Goal: Transaction & Acquisition: Purchase product/service

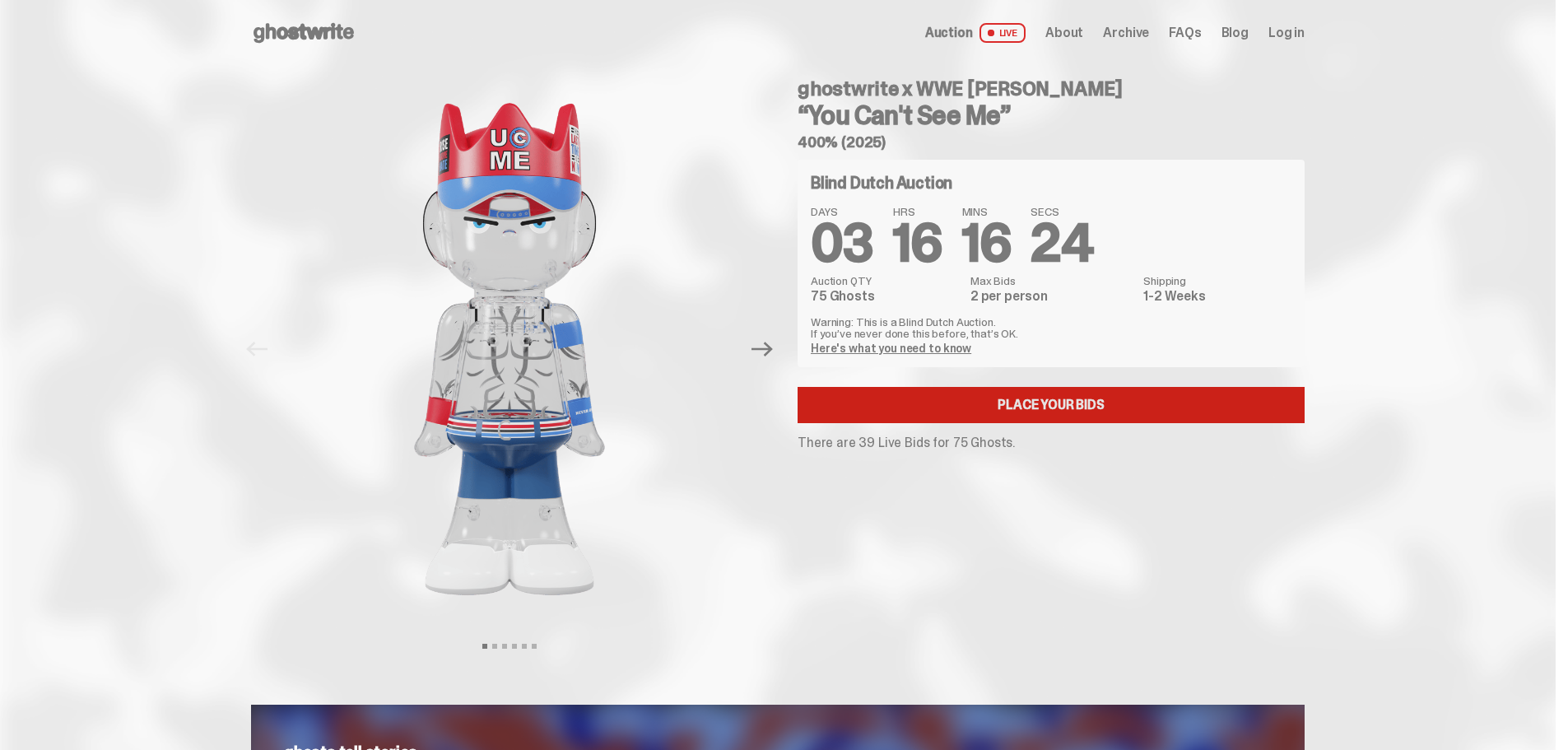
click at [1074, 400] on link "Place your Bids" at bounding box center [1051, 405] width 507 height 36
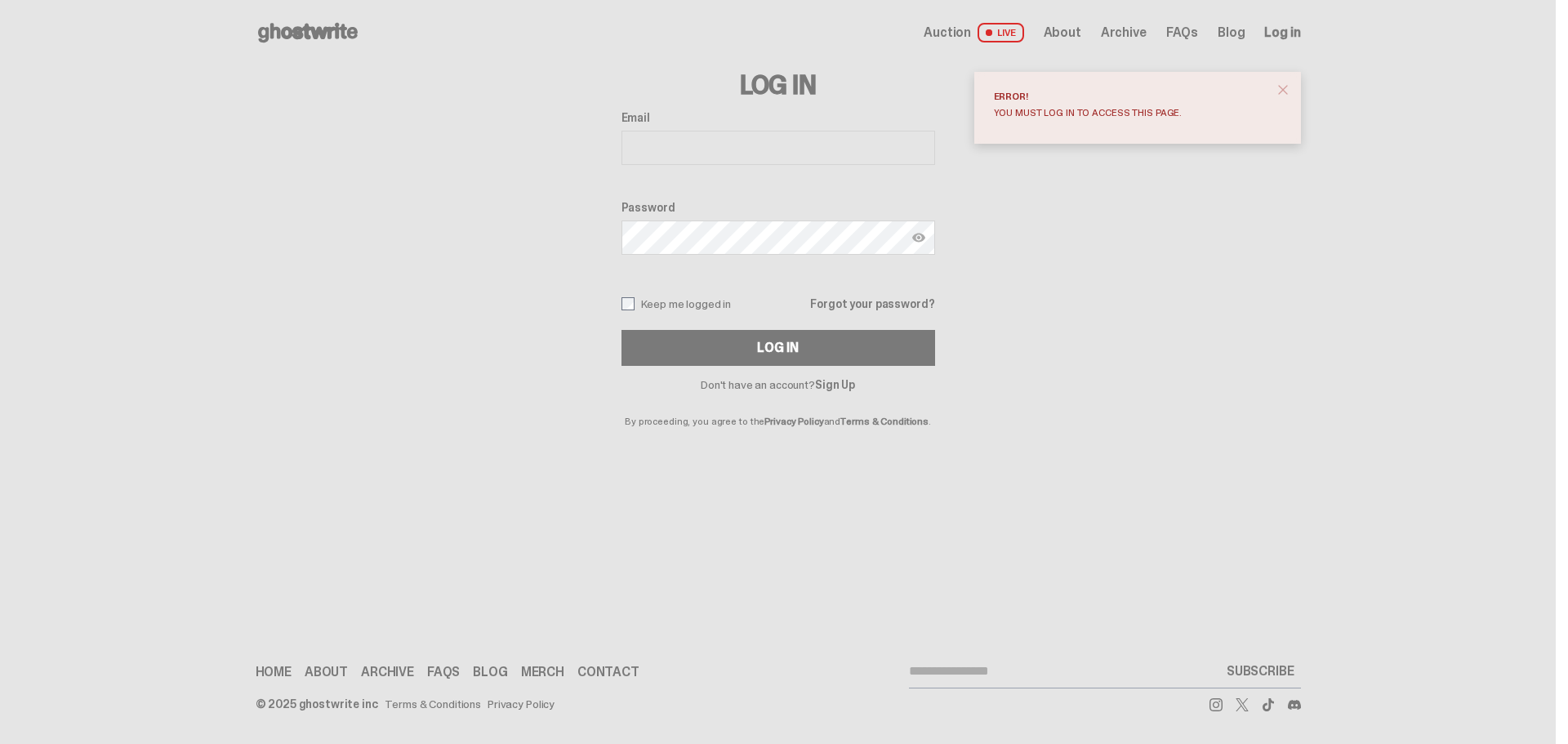
click at [709, 140] on input "Email" at bounding box center [778, 148] width 314 height 34
click at [1065, 256] on div "Log In Email Password Keep me logged in Forgot your password? Log In Don't have…" at bounding box center [778, 246] width 1046 height 361
click at [750, 136] on input "Email" at bounding box center [778, 148] width 314 height 34
type input "**********"
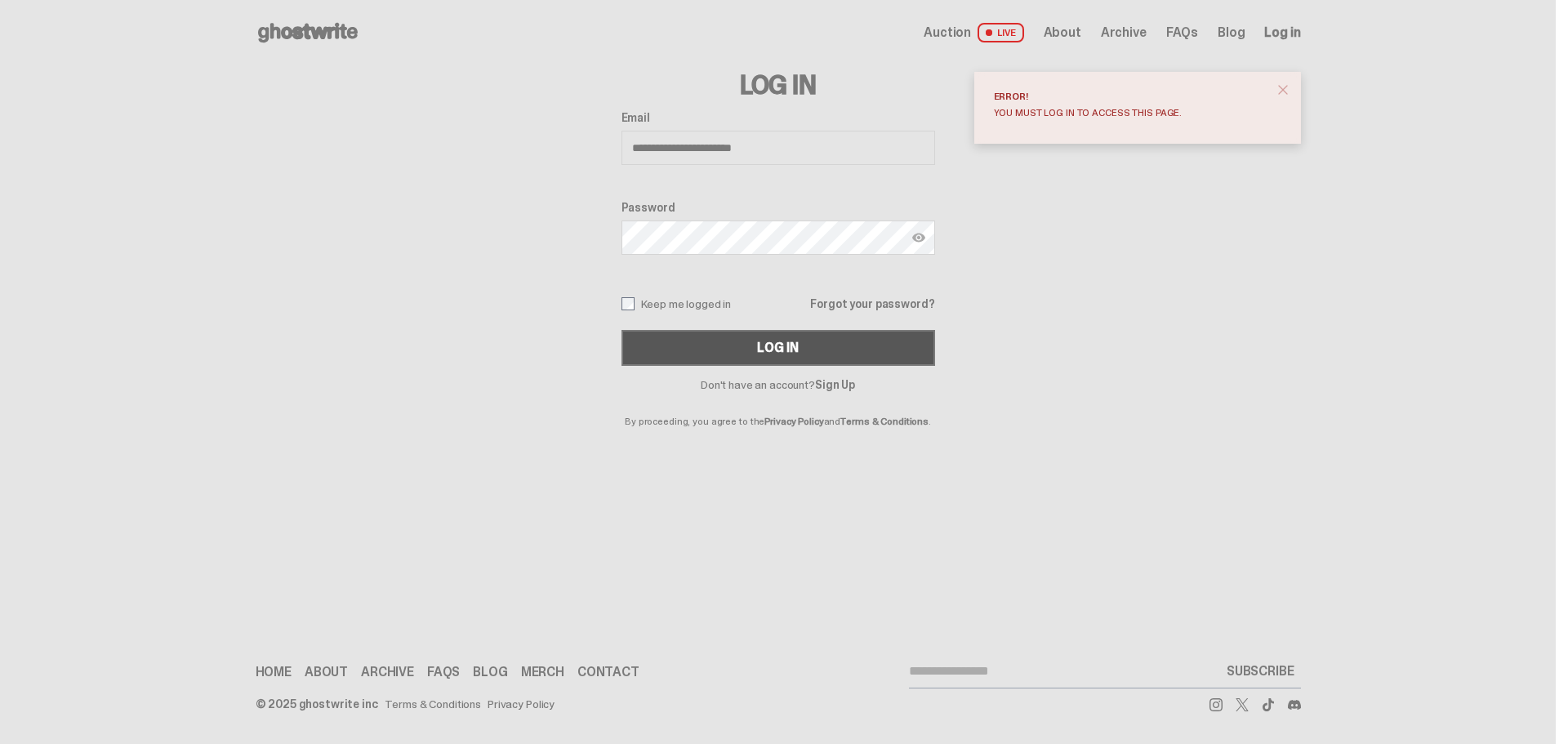
click at [839, 344] on button "Log In" at bounding box center [778, 348] width 314 height 36
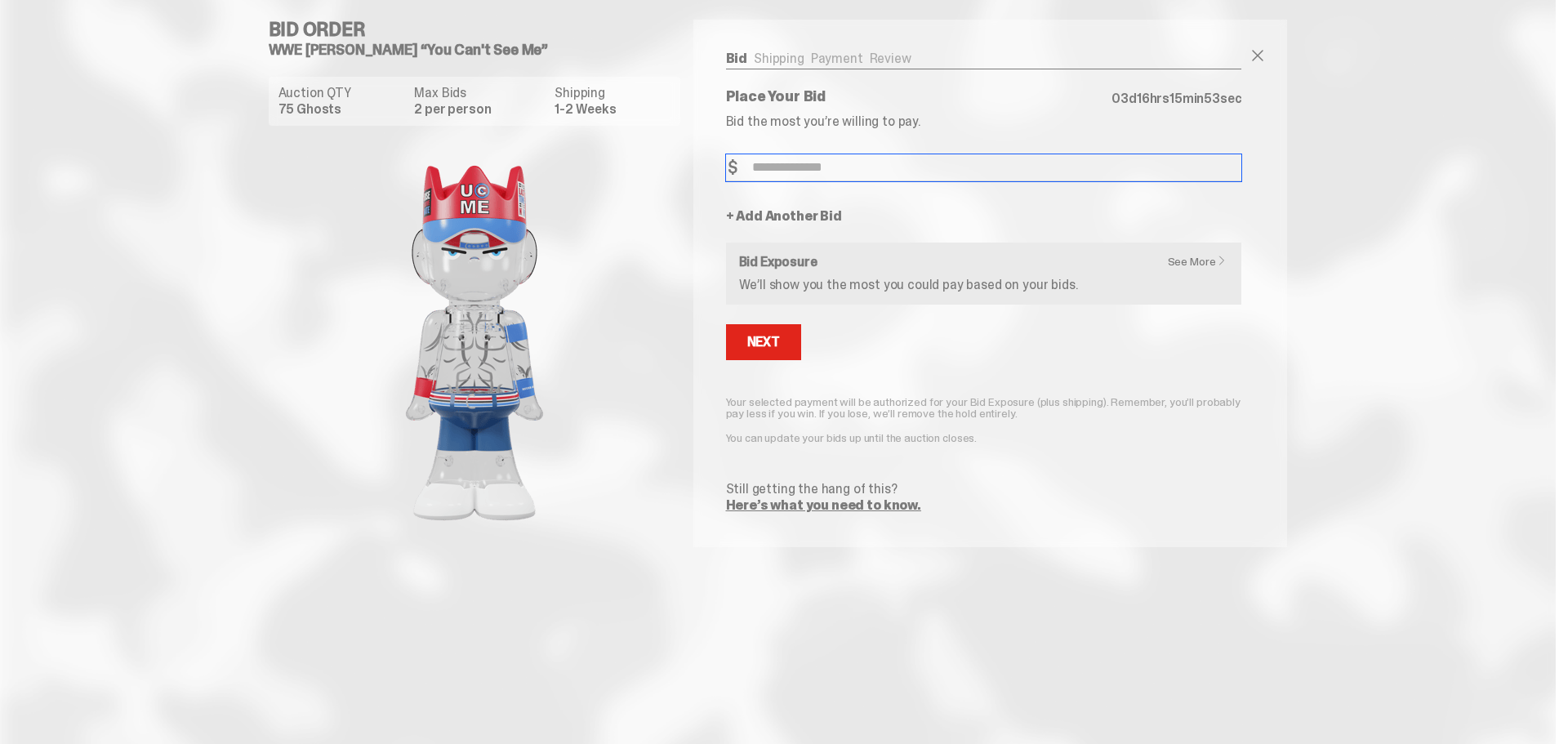
click at [817, 168] on input "Bid Amount" at bounding box center [983, 168] width 516 height 27
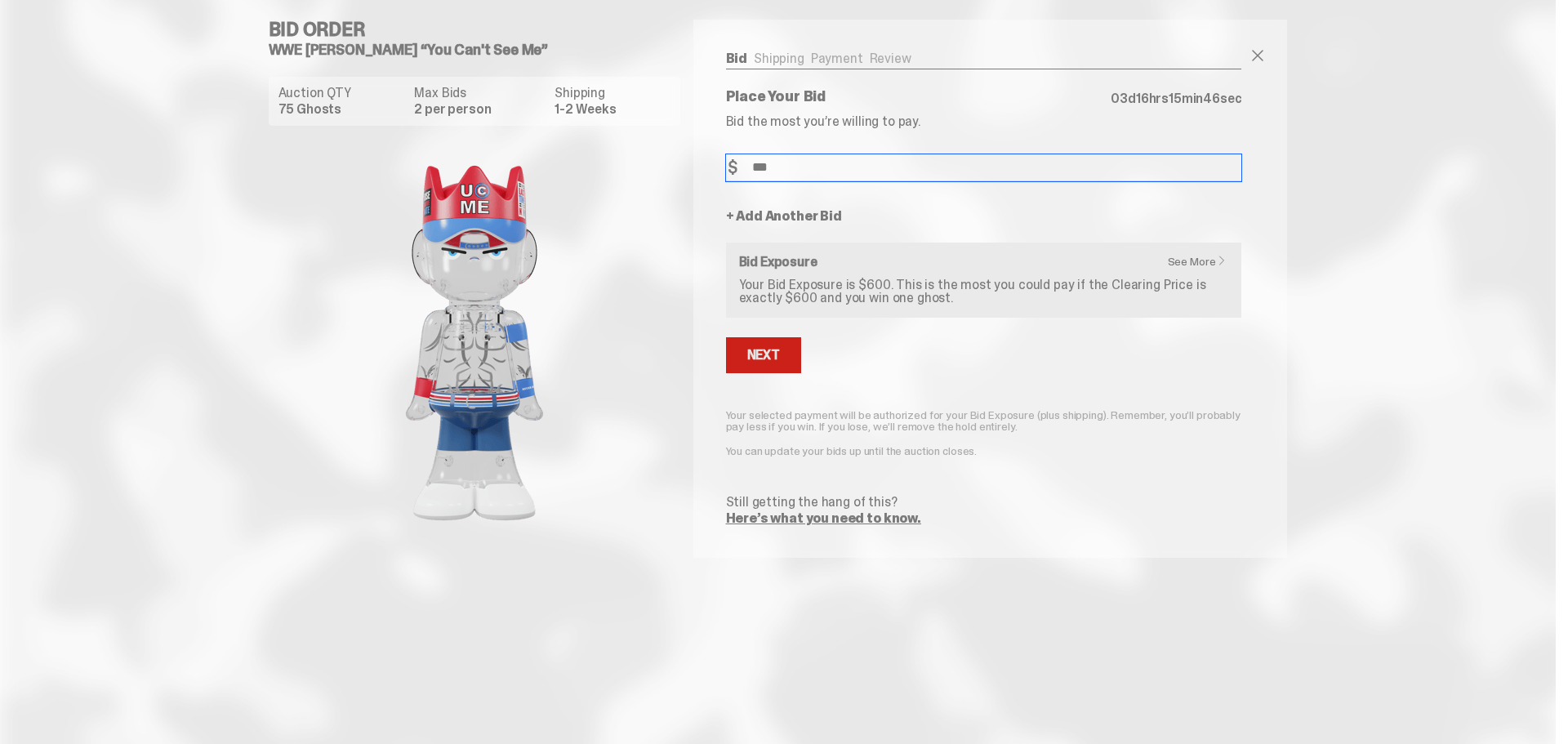
type input "***"
click at [737, 354] on button "Next" at bounding box center [764, 356] width 75 height 36
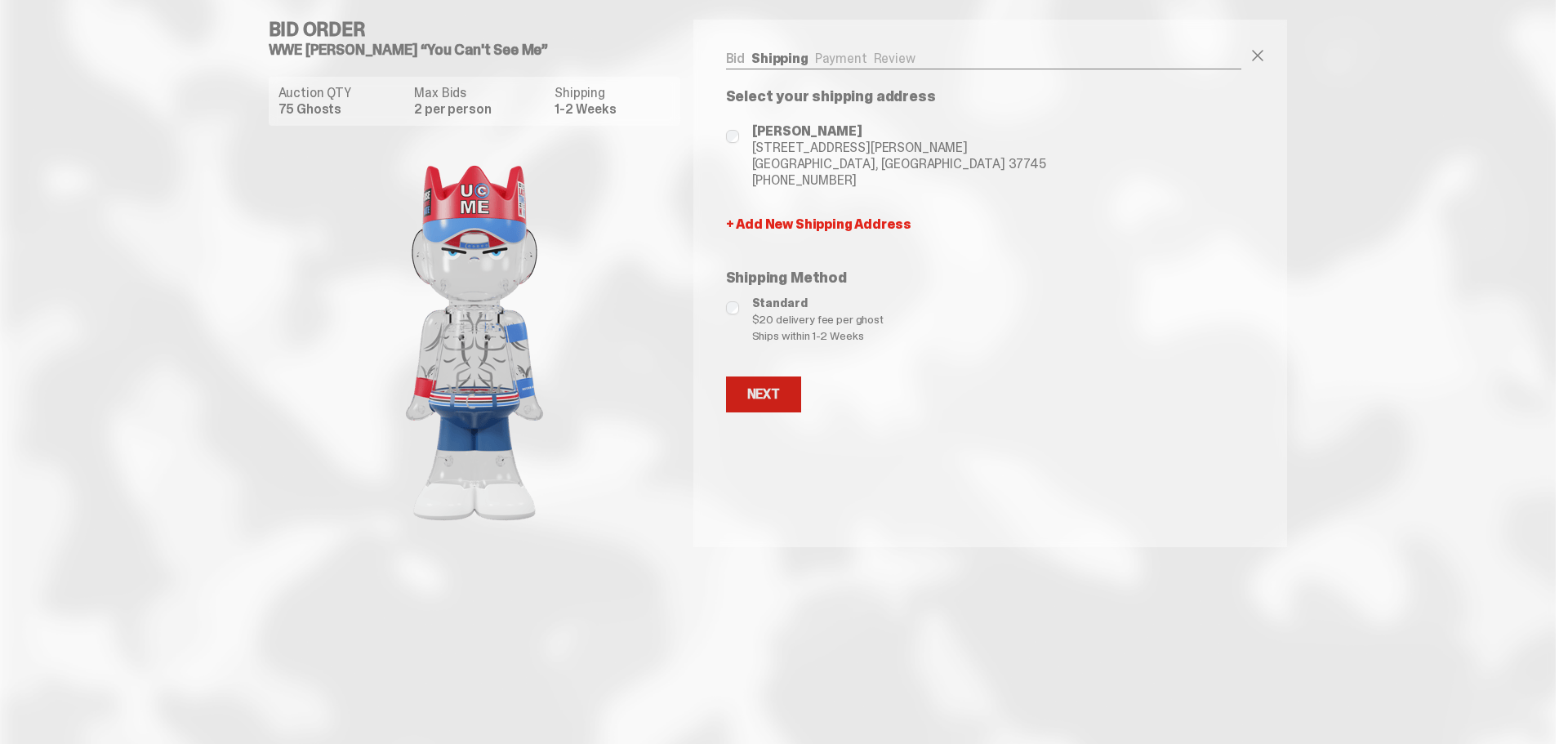
click at [773, 388] on div "Next" at bounding box center [764, 395] width 33 height 13
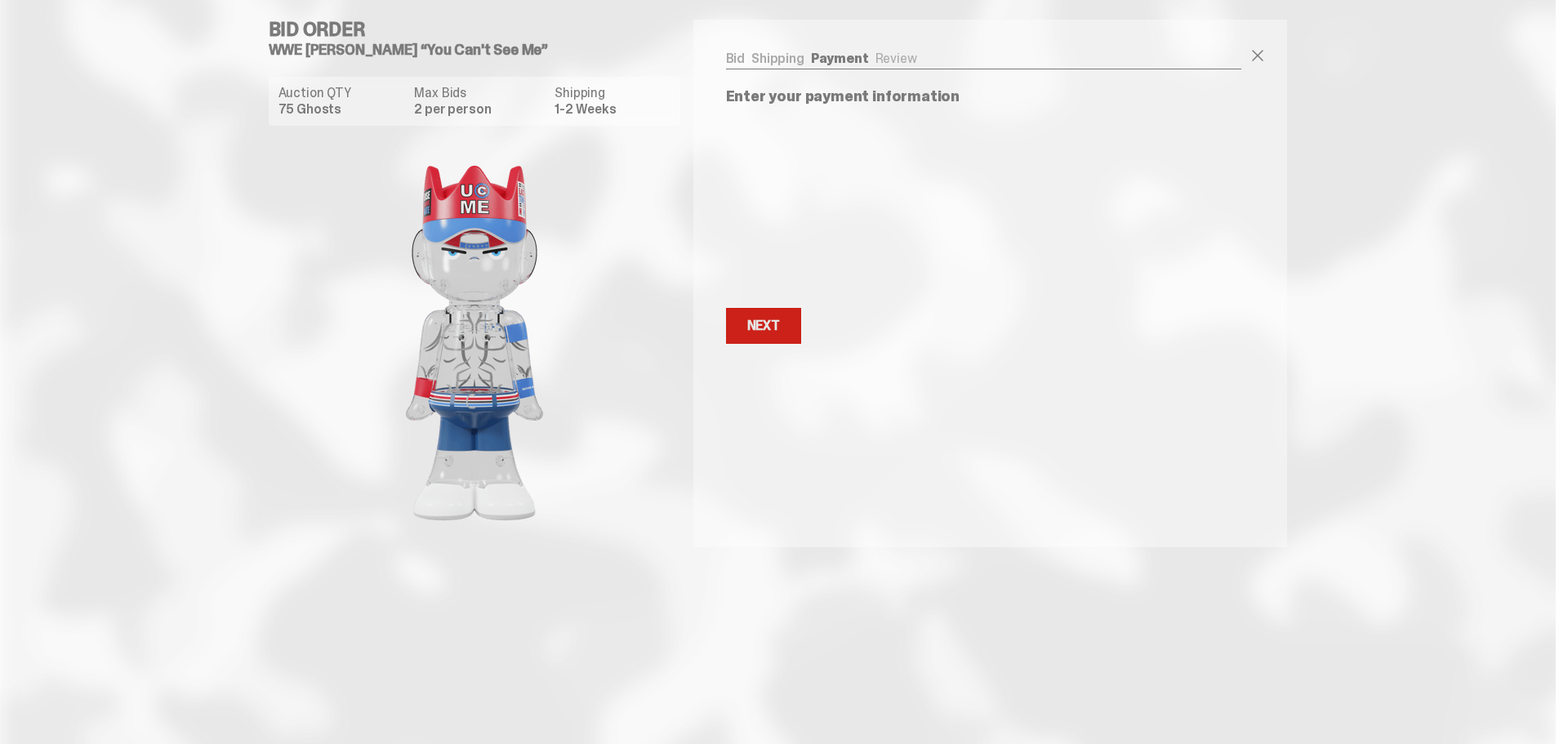
click at [728, 332] on button "Next Next" at bounding box center [764, 326] width 75 height 36
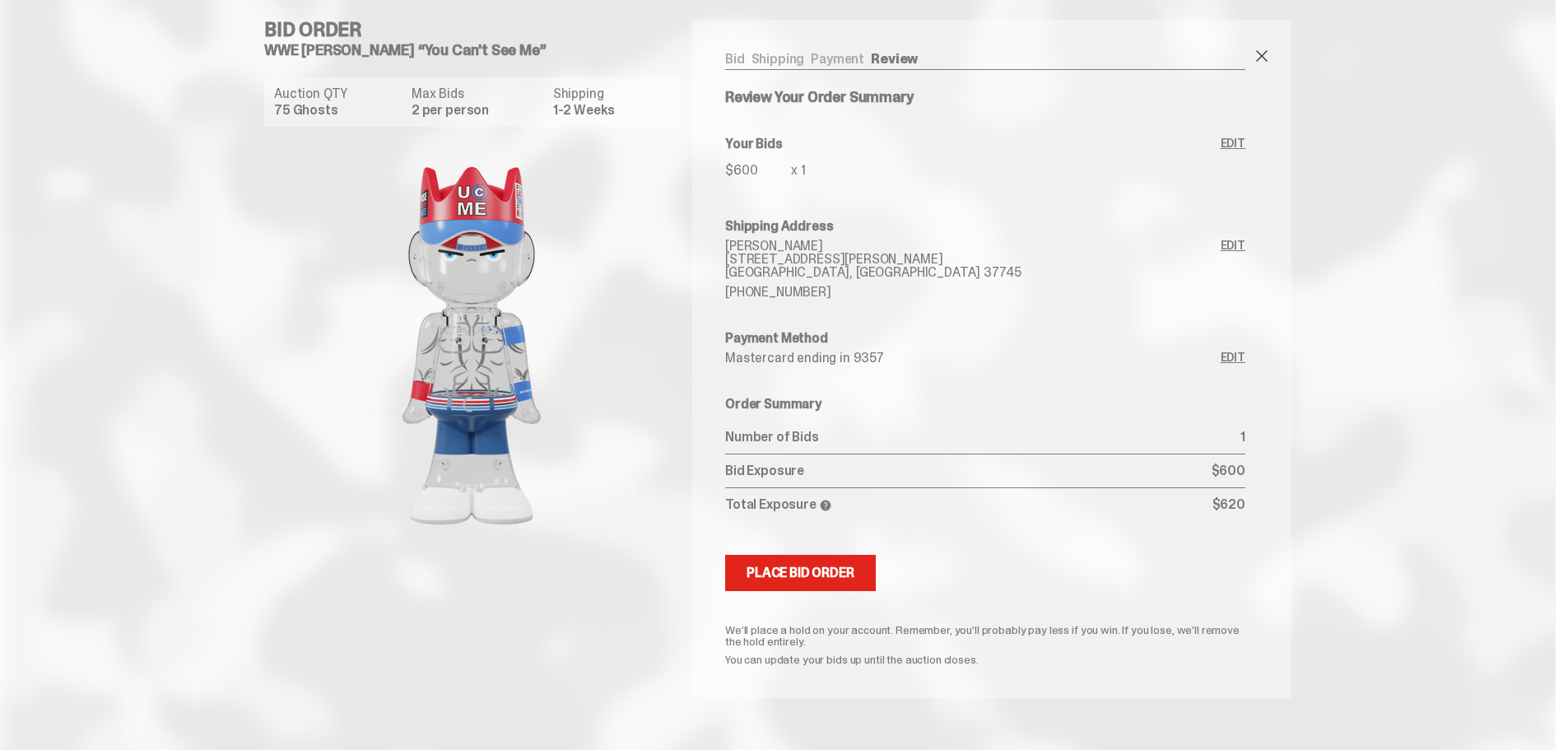
click at [1267, 52] on span at bounding box center [1262, 56] width 20 height 20
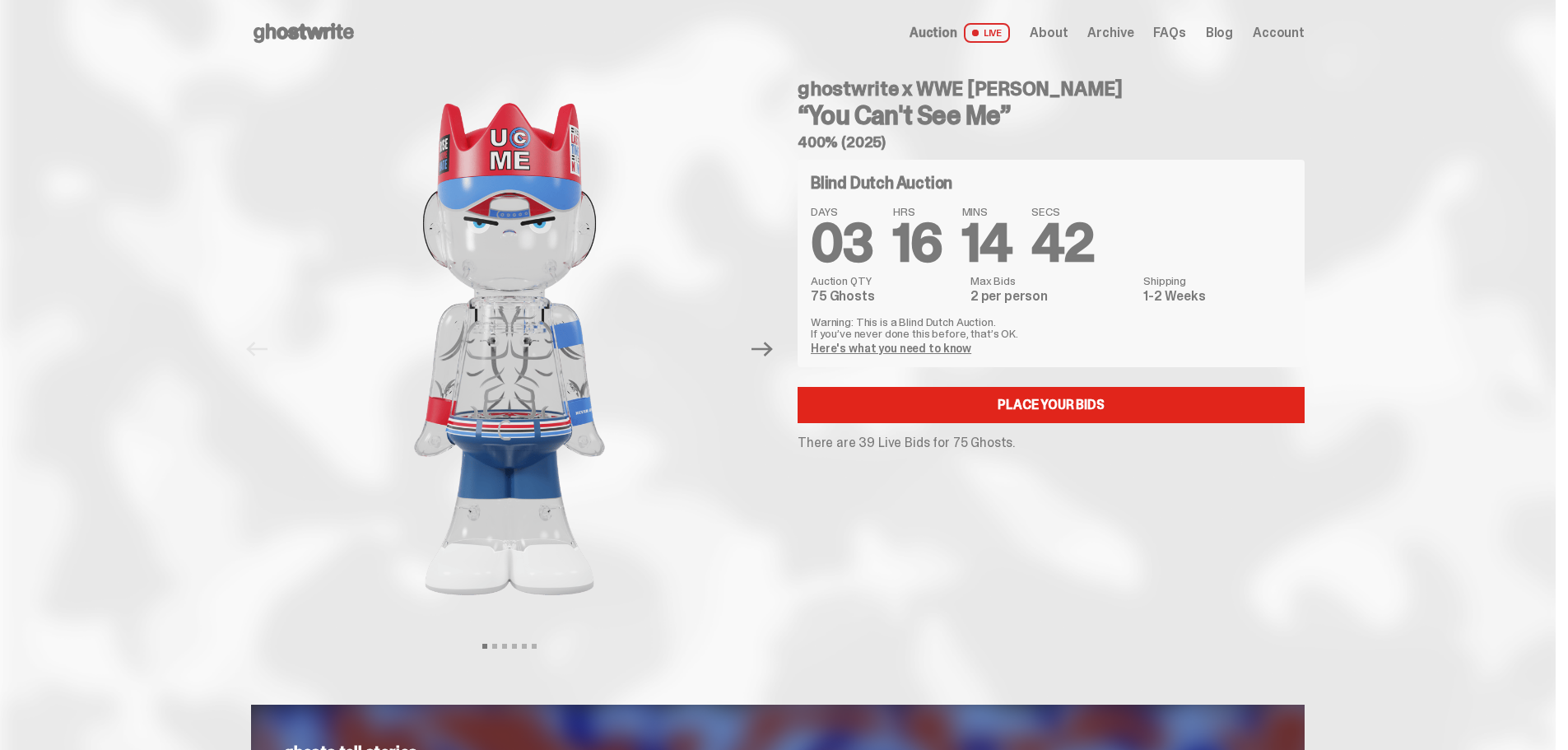
click at [1291, 32] on span "Account" at bounding box center [1279, 33] width 52 height 13
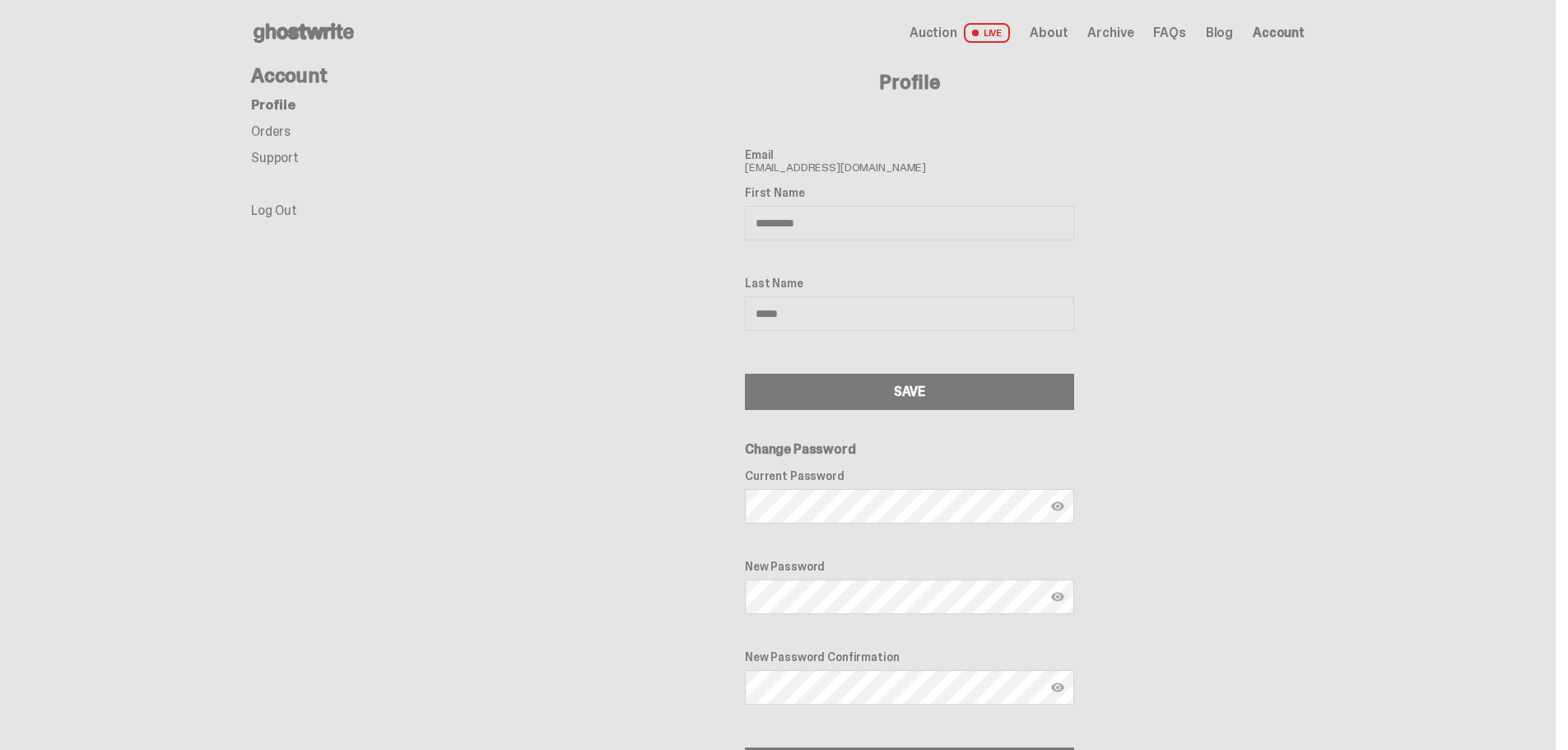
click at [261, 127] on link "Orders" at bounding box center [271, 131] width 40 height 17
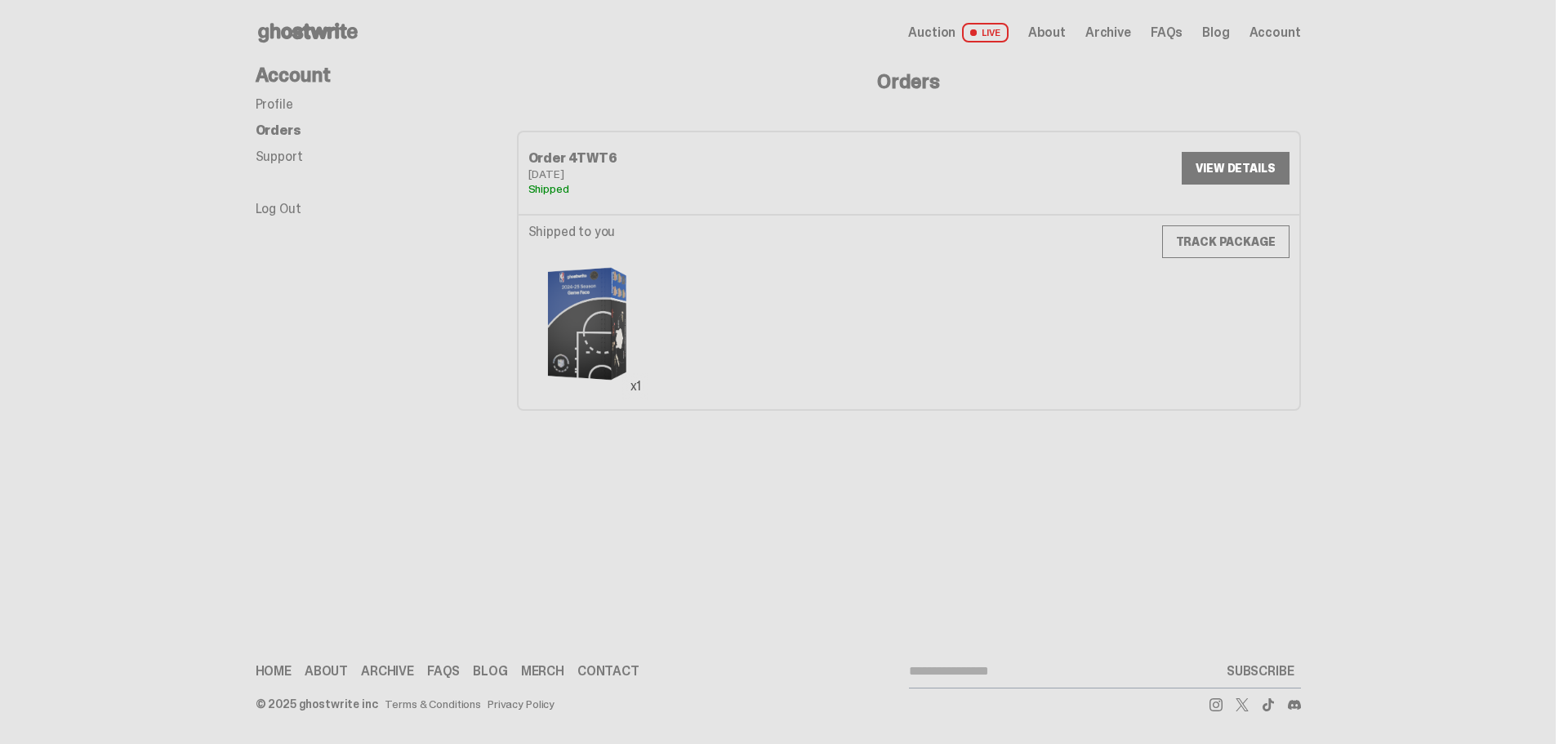
click at [1213, 249] on link "TRACK PACKAGE" at bounding box center [1226, 242] width 128 height 33
